Goal: Task Accomplishment & Management: Use online tool/utility

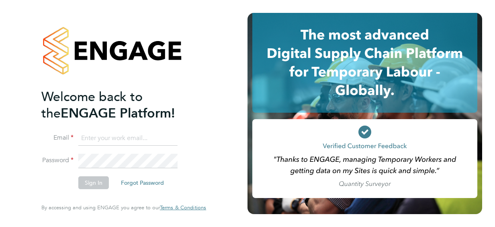
type input "[PERSON_NAME][EMAIL_ADDRESS][DOMAIN_NAME]"
click at [90, 184] on button "Sign In" at bounding box center [93, 182] width 31 height 13
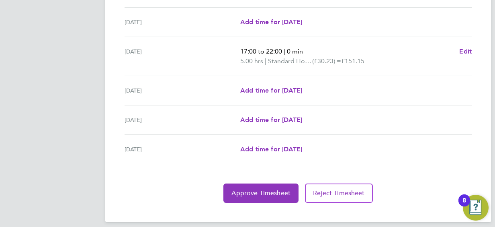
scroll to position [322, 0]
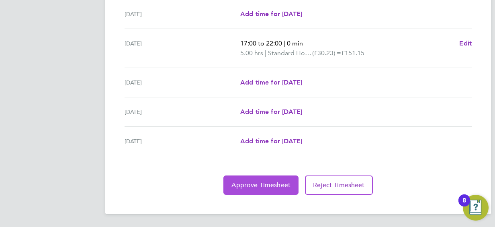
click at [258, 186] on span "Approve Timesheet" at bounding box center [261, 185] width 59 height 8
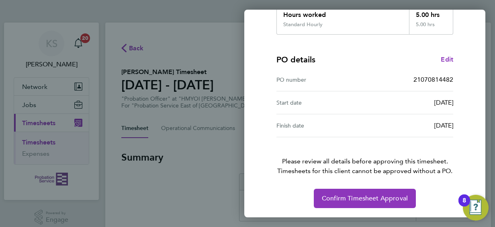
scroll to position [158, 0]
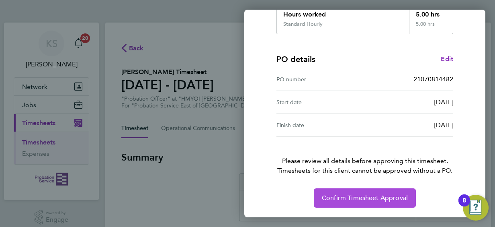
click at [348, 194] on span "Confirm Timesheet Approval" at bounding box center [365, 198] width 86 height 8
